Goal: Task Accomplishment & Management: Use online tool/utility

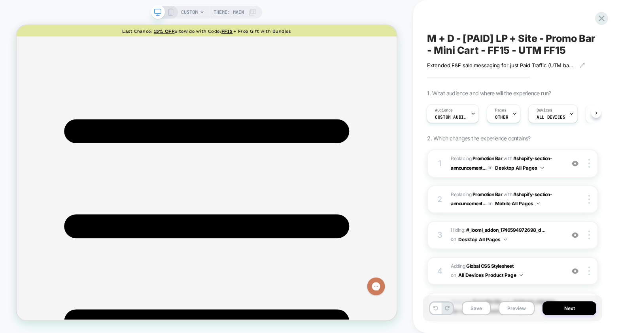
scroll to position [350, 0]
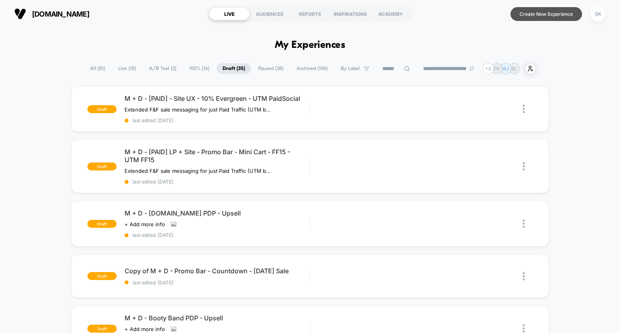
click at [553, 15] on button "Create New Experience" at bounding box center [546, 14] width 72 height 14
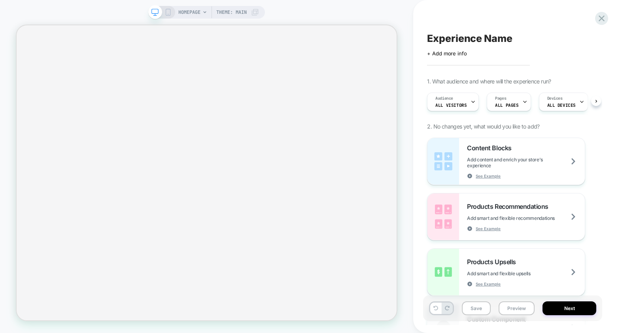
scroll to position [0, 0]
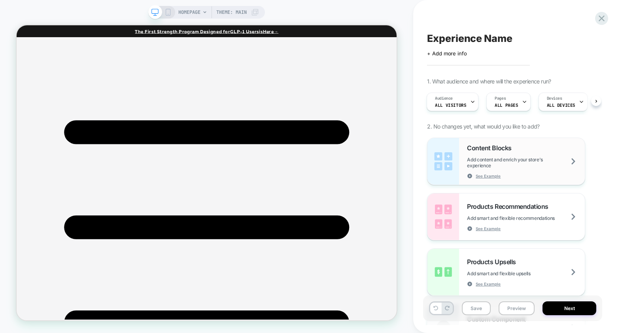
click at [543, 157] on span "Add content and enrich your store's experience" at bounding box center [526, 163] width 118 height 12
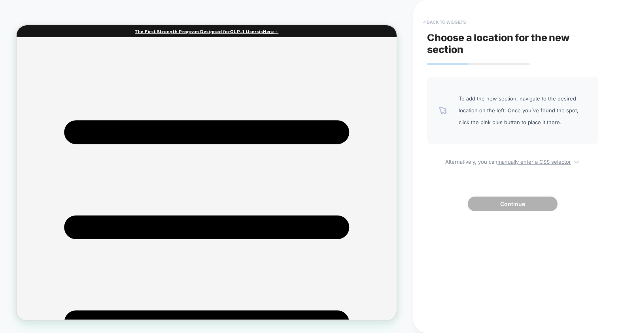
click at [454, 20] on button "< Back to widgets" at bounding box center [444, 22] width 51 height 13
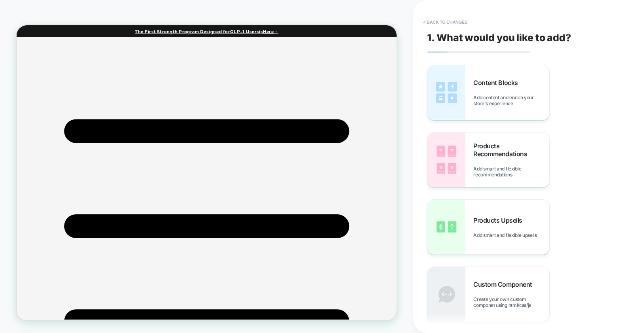
scroll to position [745, 0]
click at [152, 9] on rect at bounding box center [155, 11] width 7 height 4
click at [521, 79] on div "Content Blocks Add content and enrich your store's experience" at bounding box center [511, 93] width 76 height 28
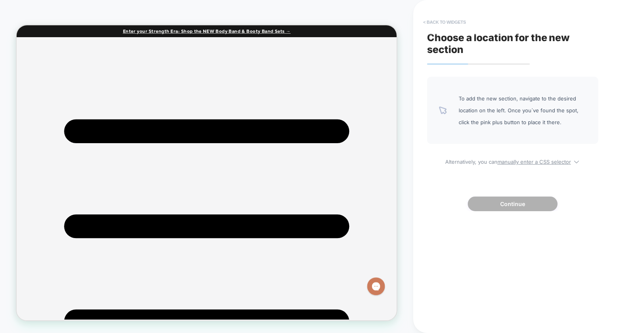
click at [461, 28] on button "< Back to widgets" at bounding box center [444, 22] width 51 height 13
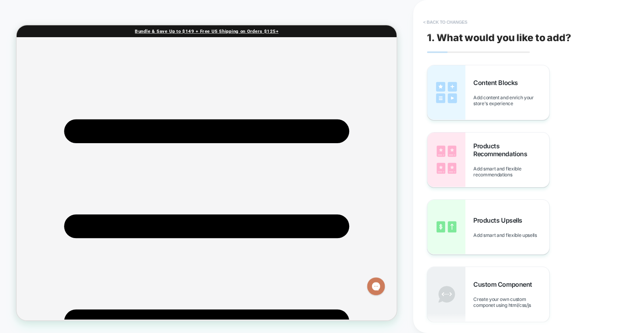
click at [445, 21] on button "< Back to changes" at bounding box center [445, 22] width 52 height 13
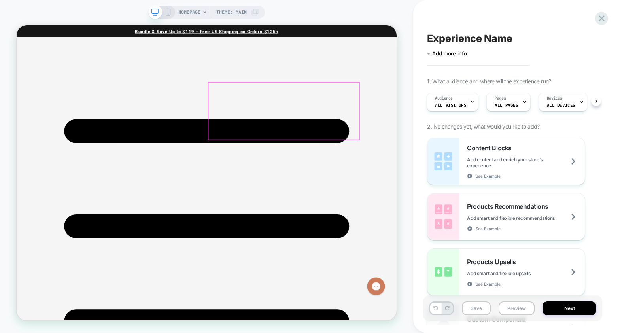
scroll to position [820, 0]
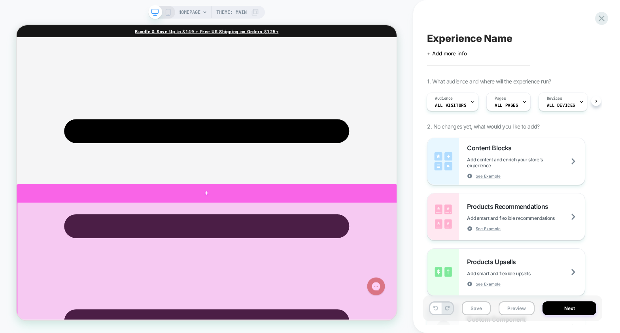
click at [285, 251] on div at bounding box center [270, 249] width 507 height 23
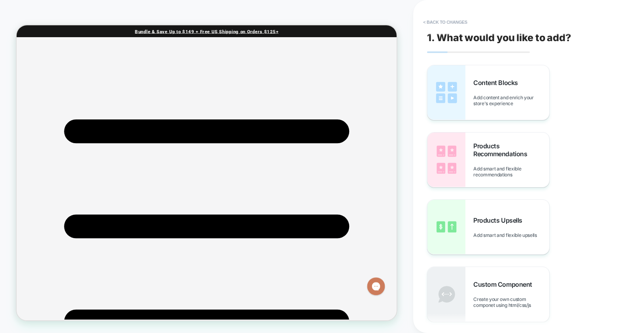
scroll to position [874, 0]
click at [493, 93] on div "Content Blocks Add content and enrich your store's experience" at bounding box center [511, 93] width 76 height 28
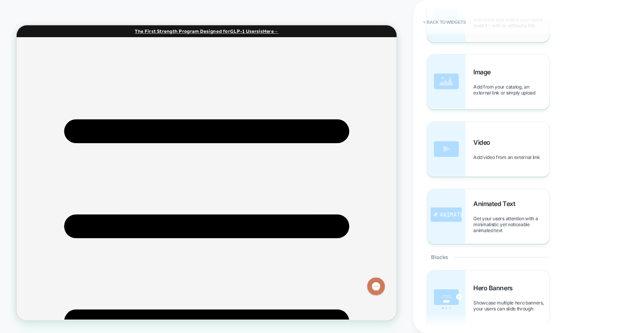
scroll to position [160, 0]
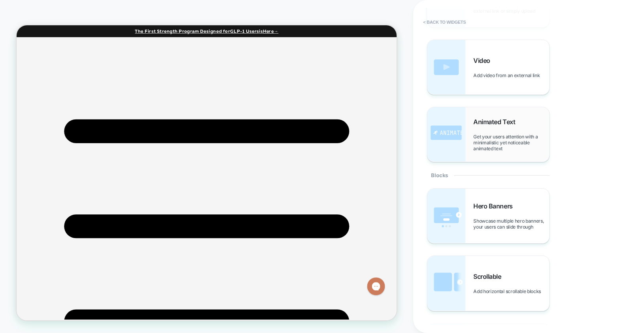
click at [475, 134] on span "Get your users attention with a minimalistic yet noticeable animated text" at bounding box center [511, 143] width 76 height 18
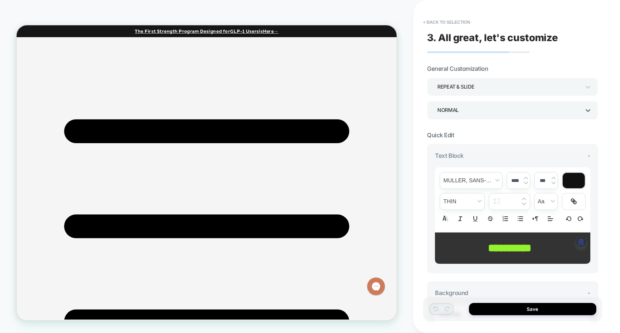
click at [480, 109] on div "Normal" at bounding box center [508, 110] width 143 height 11
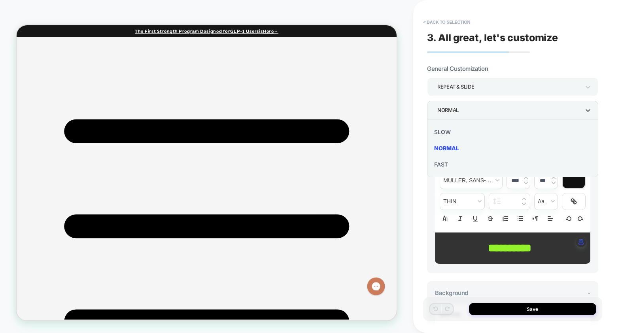
click at [480, 109] on div at bounding box center [310, 166] width 620 height 333
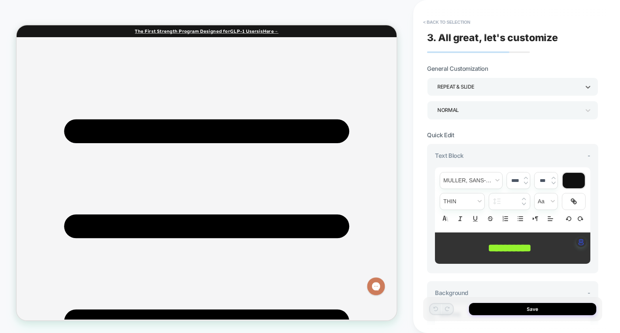
click at [480, 87] on div "Repeat & Slide" at bounding box center [508, 86] width 143 height 11
click at [480, 87] on div at bounding box center [310, 166] width 620 height 333
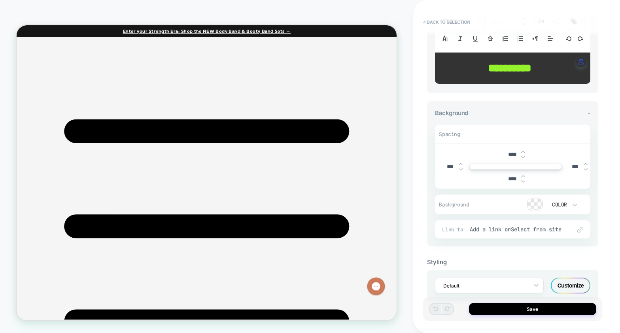
scroll to position [0, 0]
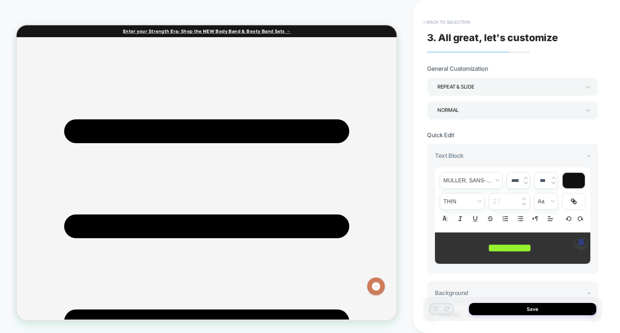
click at [443, 26] on button "< Back to selection" at bounding box center [446, 22] width 55 height 13
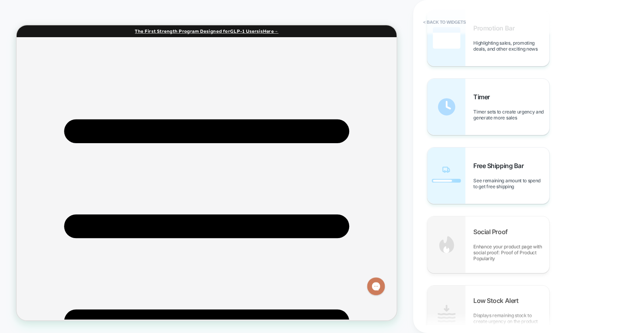
scroll to position [807, 0]
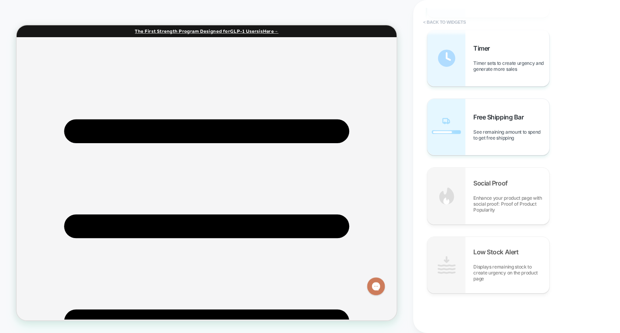
click at [446, 16] on button "< Back to widgets" at bounding box center [444, 22] width 51 height 13
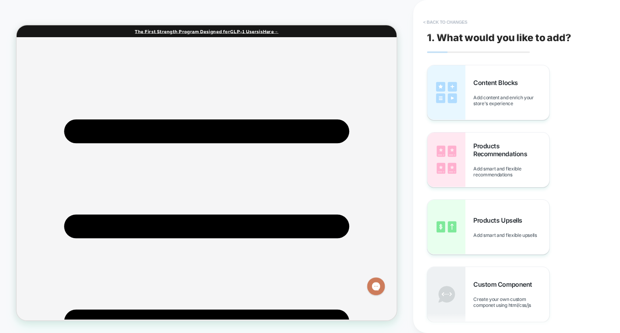
scroll to position [876, 0]
click at [451, 21] on button "< Back to changes" at bounding box center [445, 22] width 52 height 13
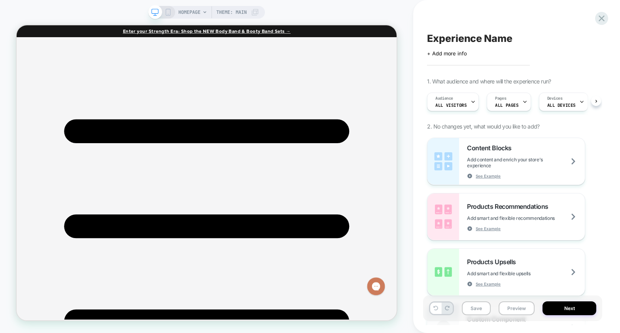
scroll to position [0, 0]
click at [545, 42] on div "Experience Name" at bounding box center [512, 38] width 171 height 12
click at [430, 38] on textarea at bounding box center [432, 38] width 11 height 12
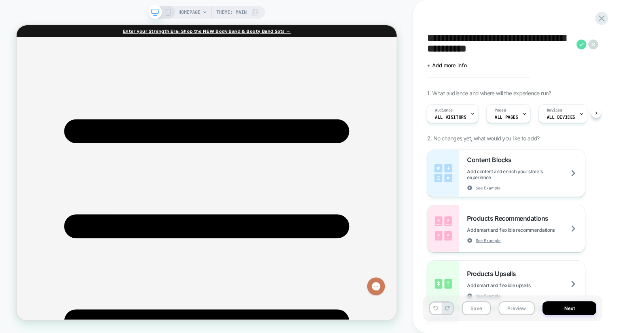
type textarea "**********"
click at [581, 47] on icon at bounding box center [581, 45] width 10 height 10
